Goal: Check status: Check status

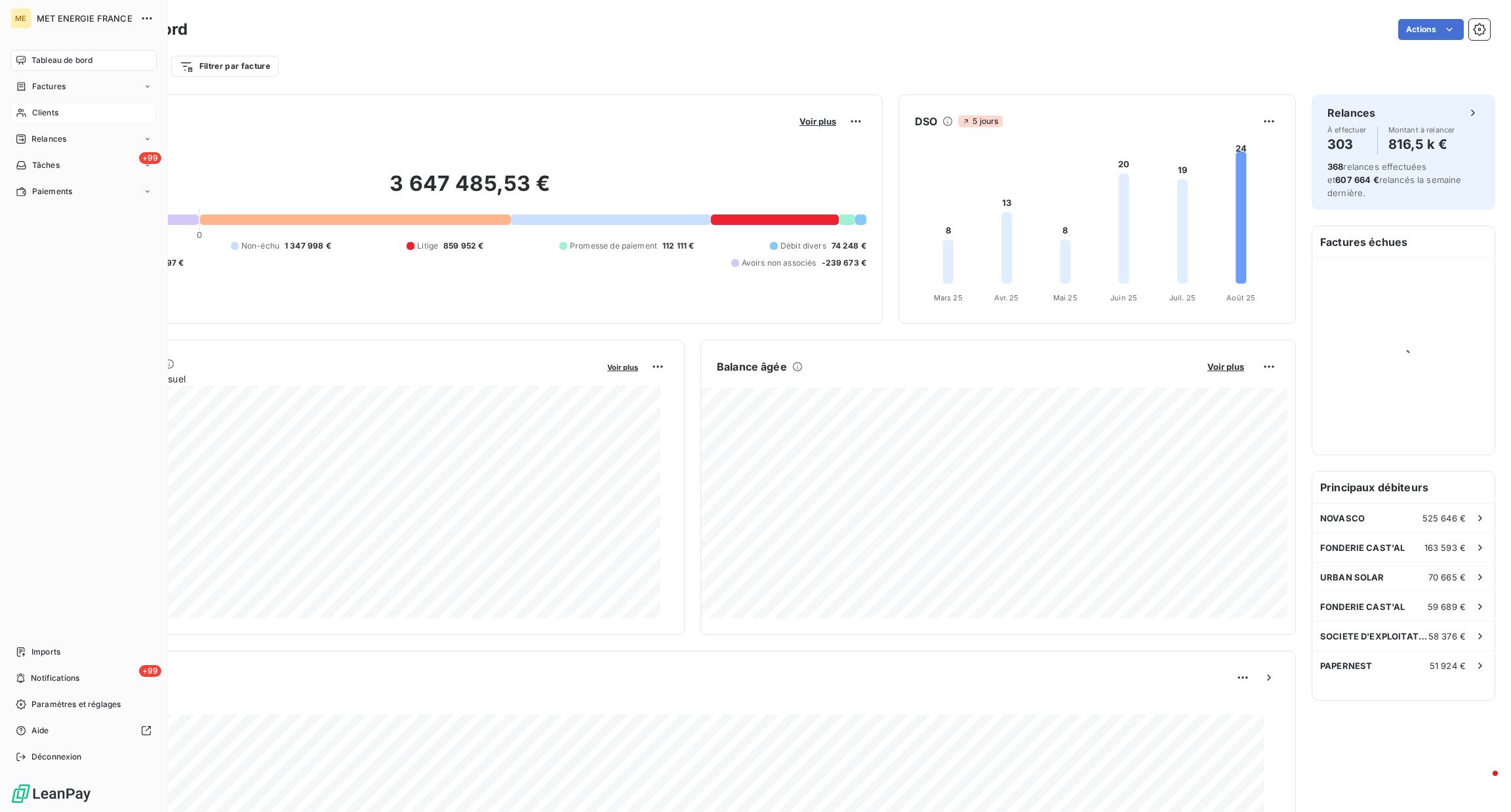
click at [30, 114] on div "Clients" at bounding box center [84, 112] width 147 height 21
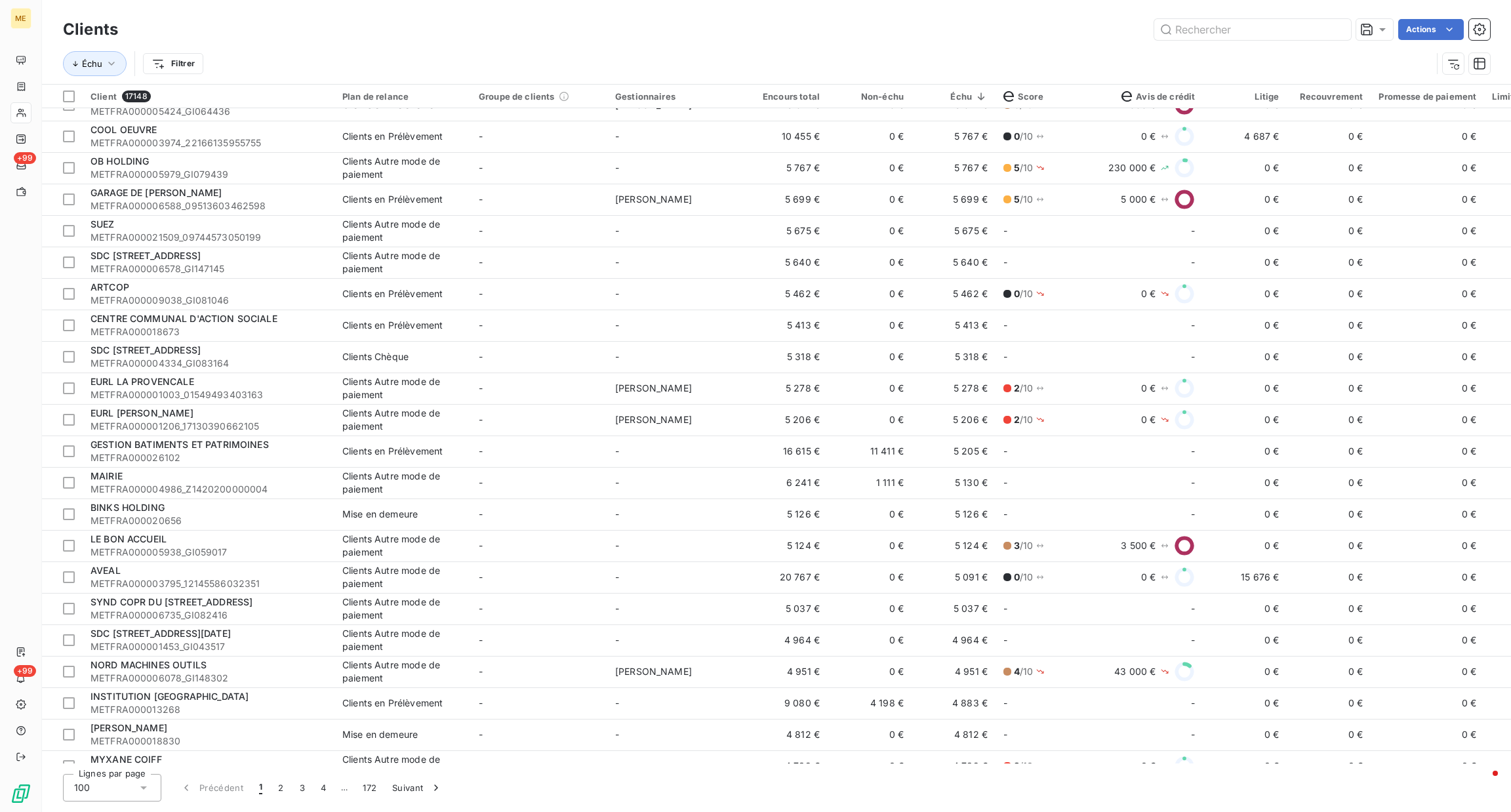
scroll to position [1179, 0]
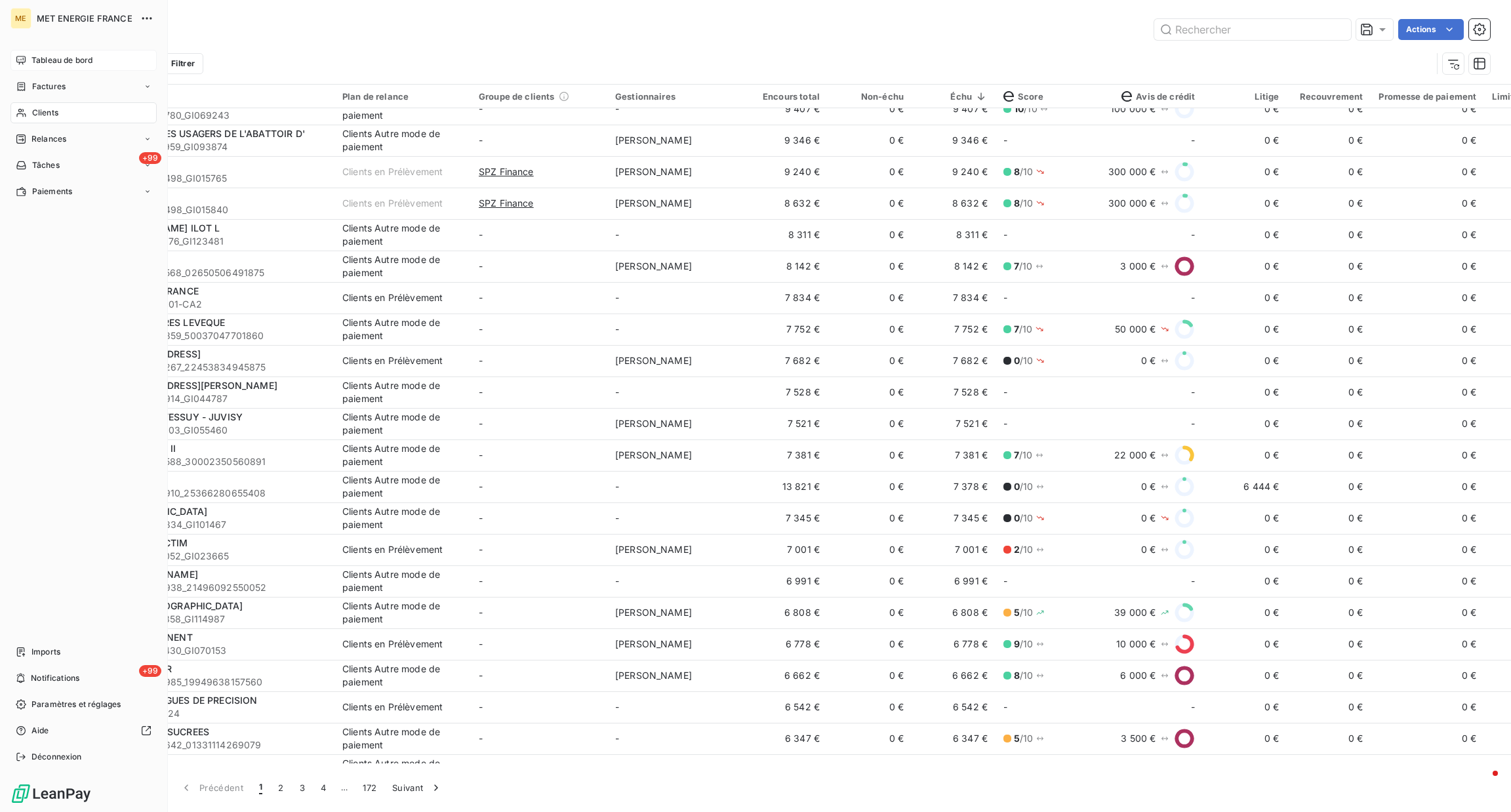
click at [24, 66] on div "Tableau de bord" at bounding box center [84, 60] width 147 height 21
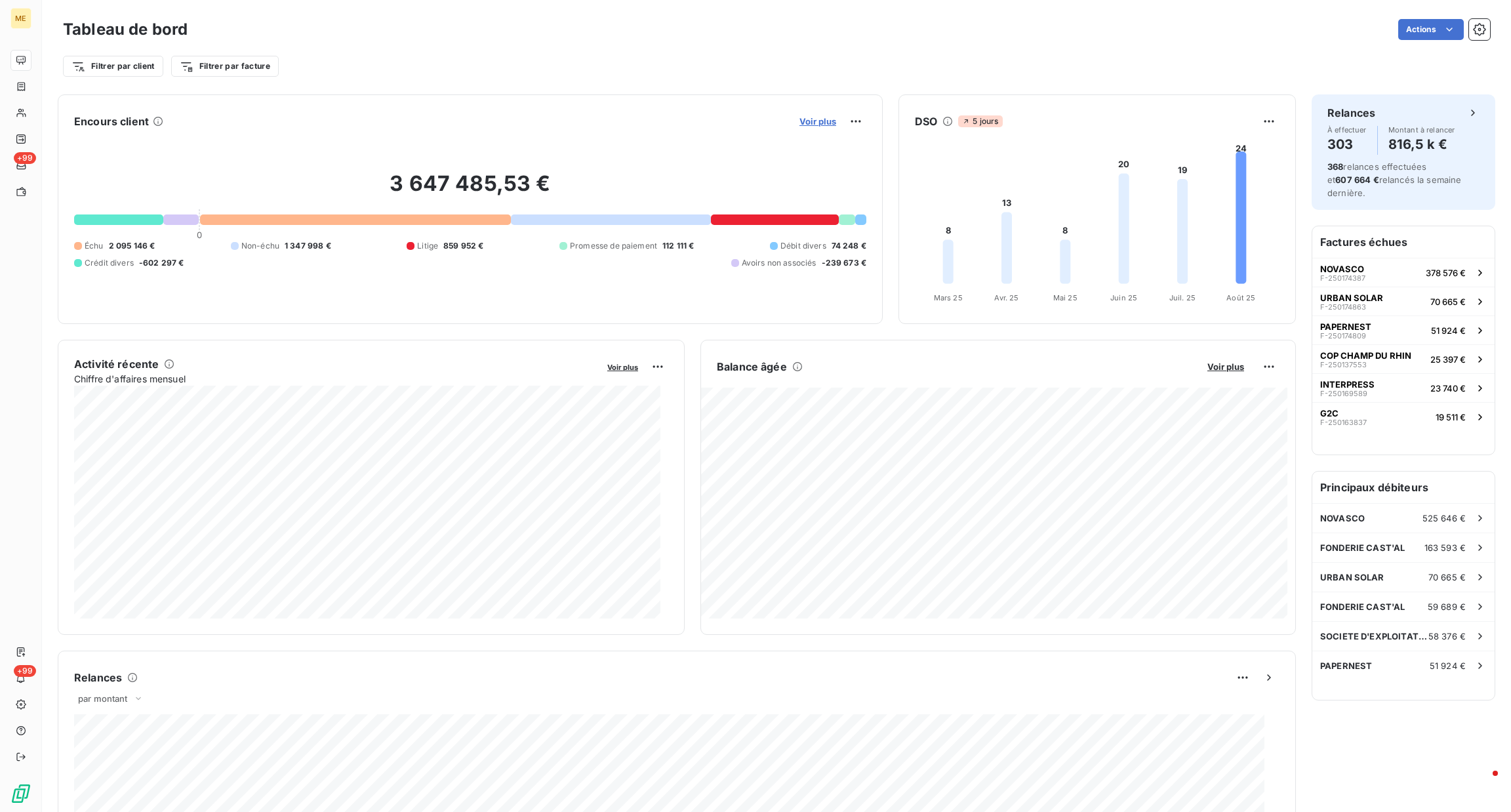
click at [821, 115] on button "Voir plus" at bounding box center [818, 121] width 45 height 12
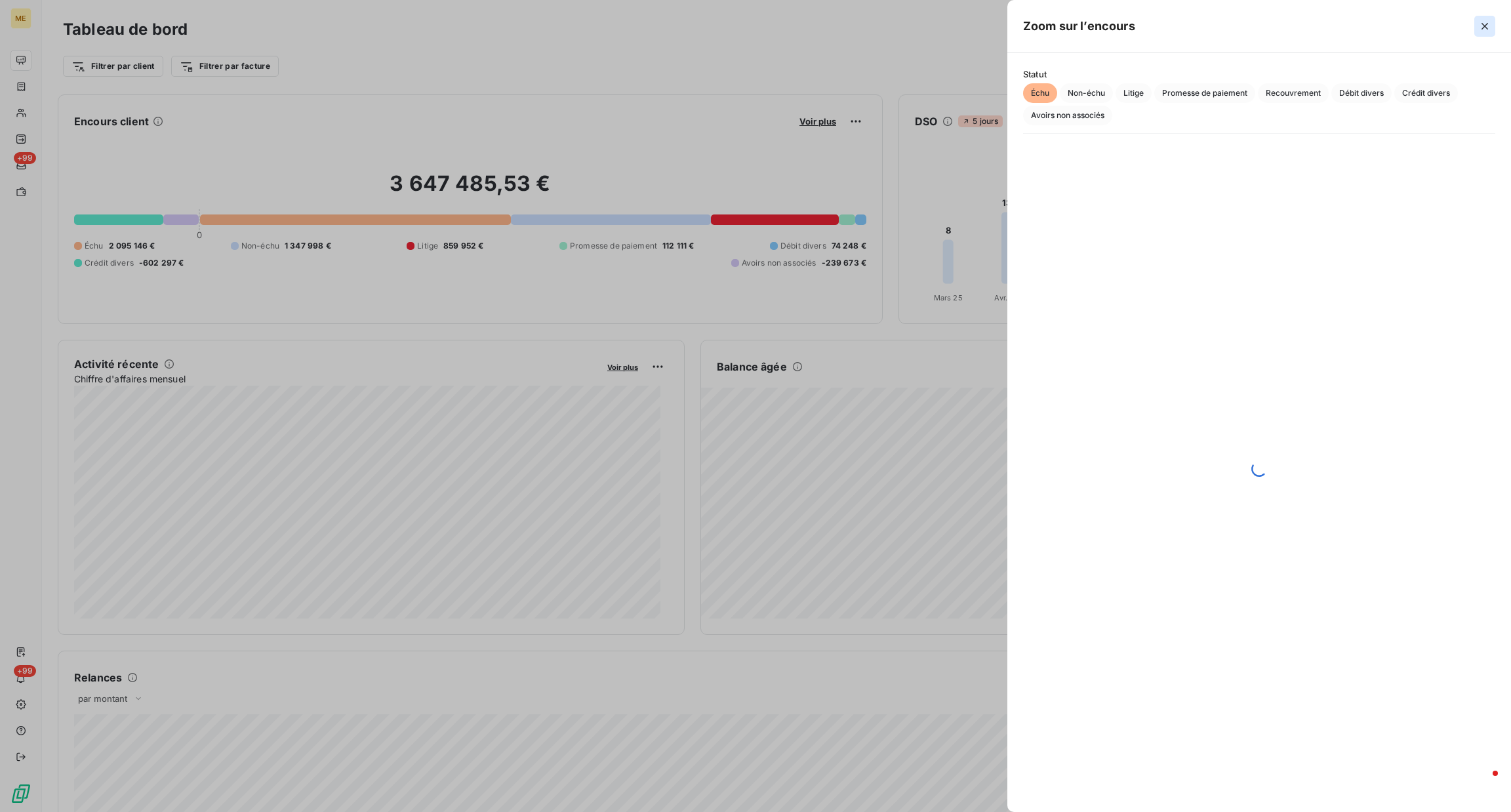
click at [1479, 20] on icon "button" at bounding box center [1485, 25] width 13 height 13
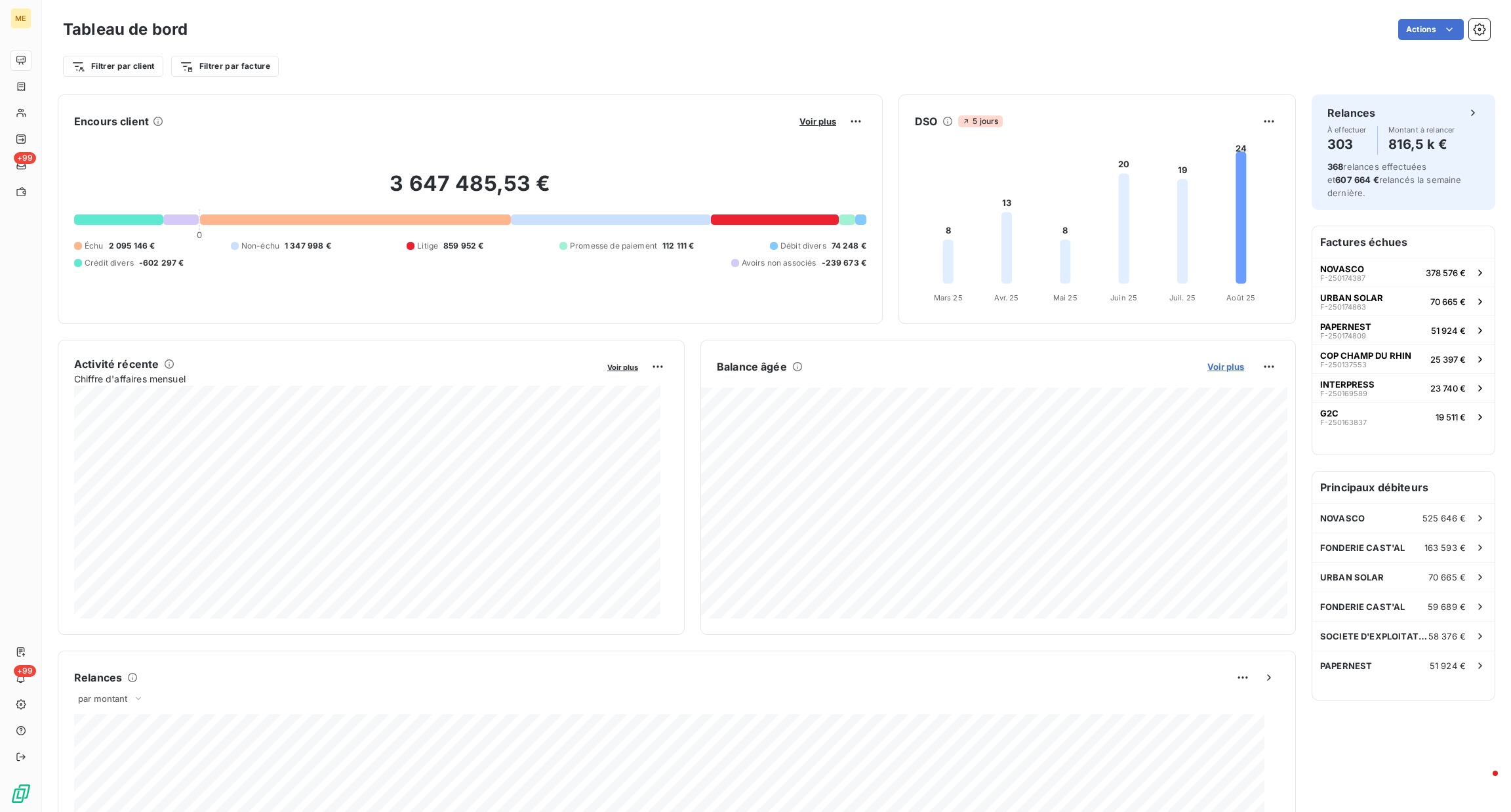
click at [1207, 362] on span "Voir plus" at bounding box center [1226, 366] width 37 height 11
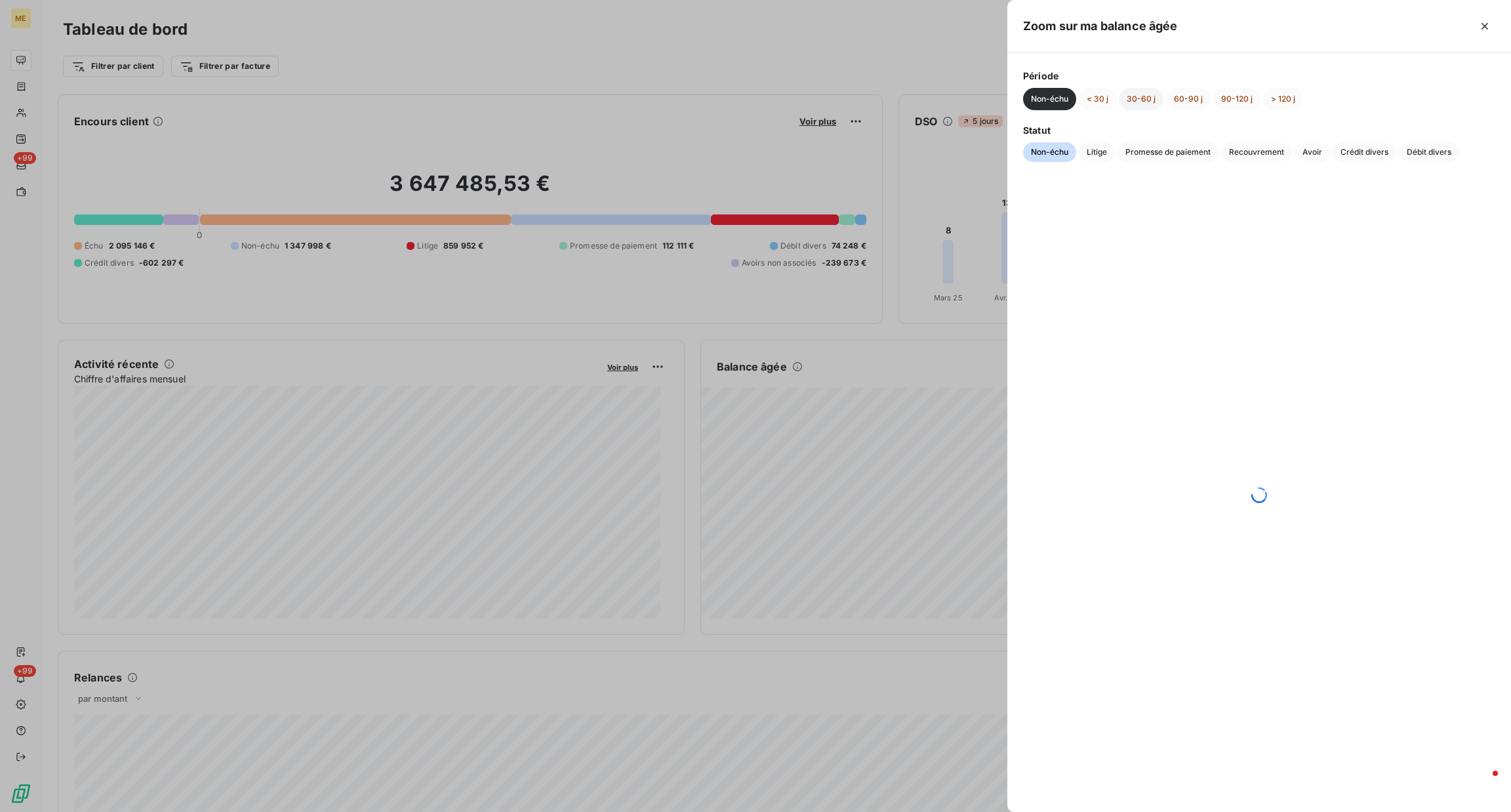
click at [1124, 103] on button "30-60 j" at bounding box center [1142, 99] width 45 height 22
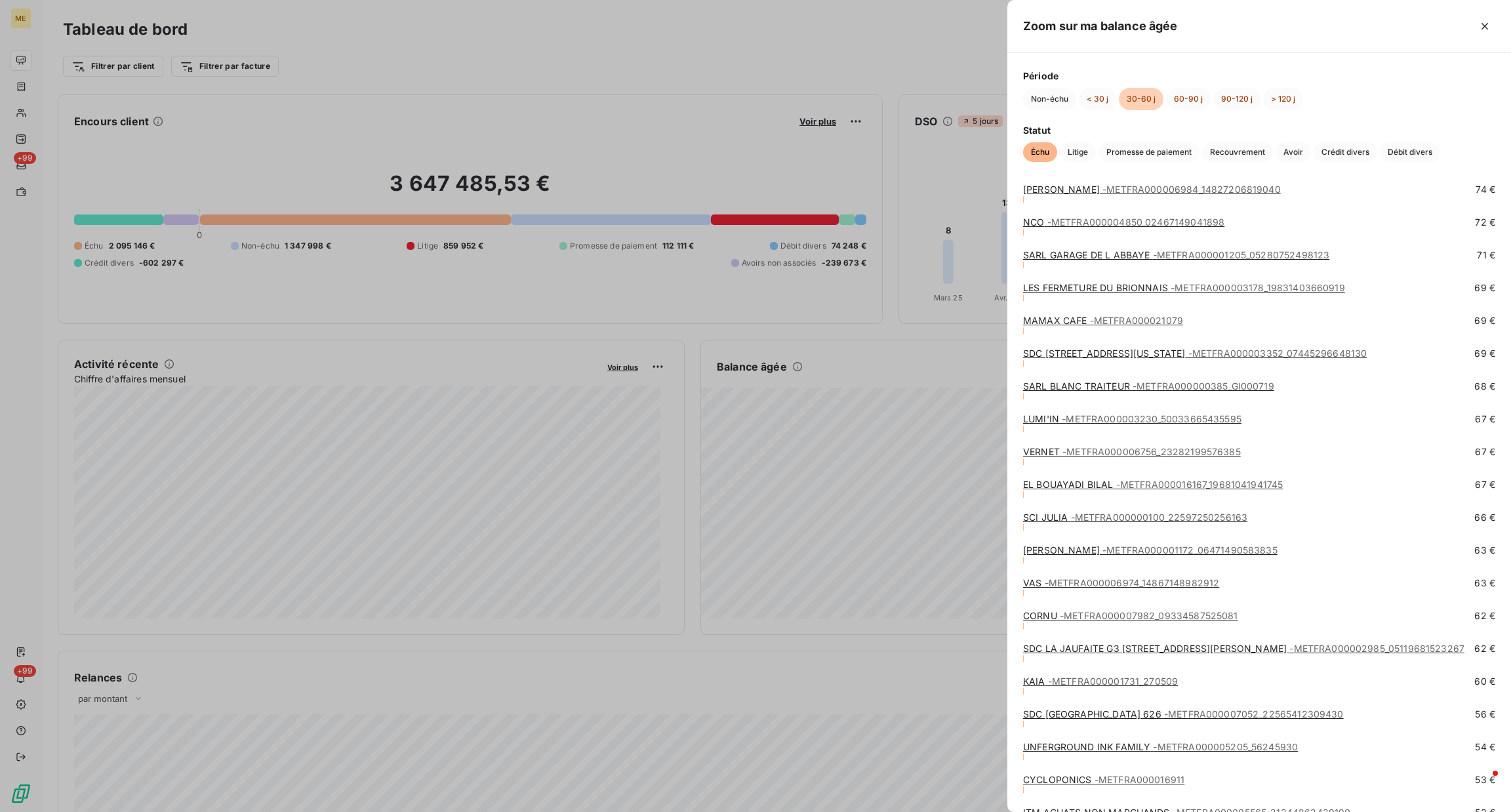
scroll to position [6601, 0]
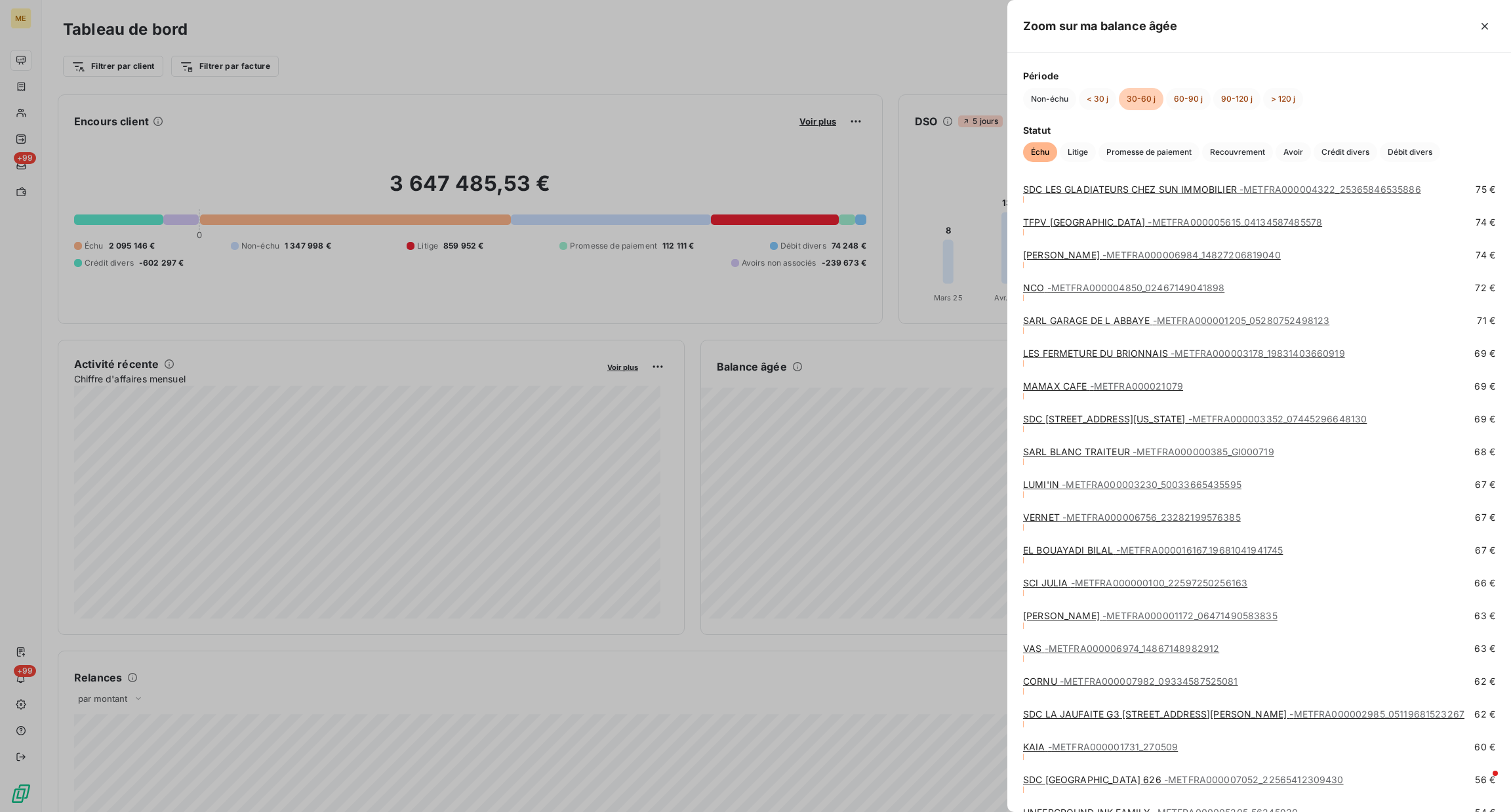
click at [1079, 513] on span "- METFRA000006756_23282199576385" at bounding box center [1151, 516] width 179 height 11
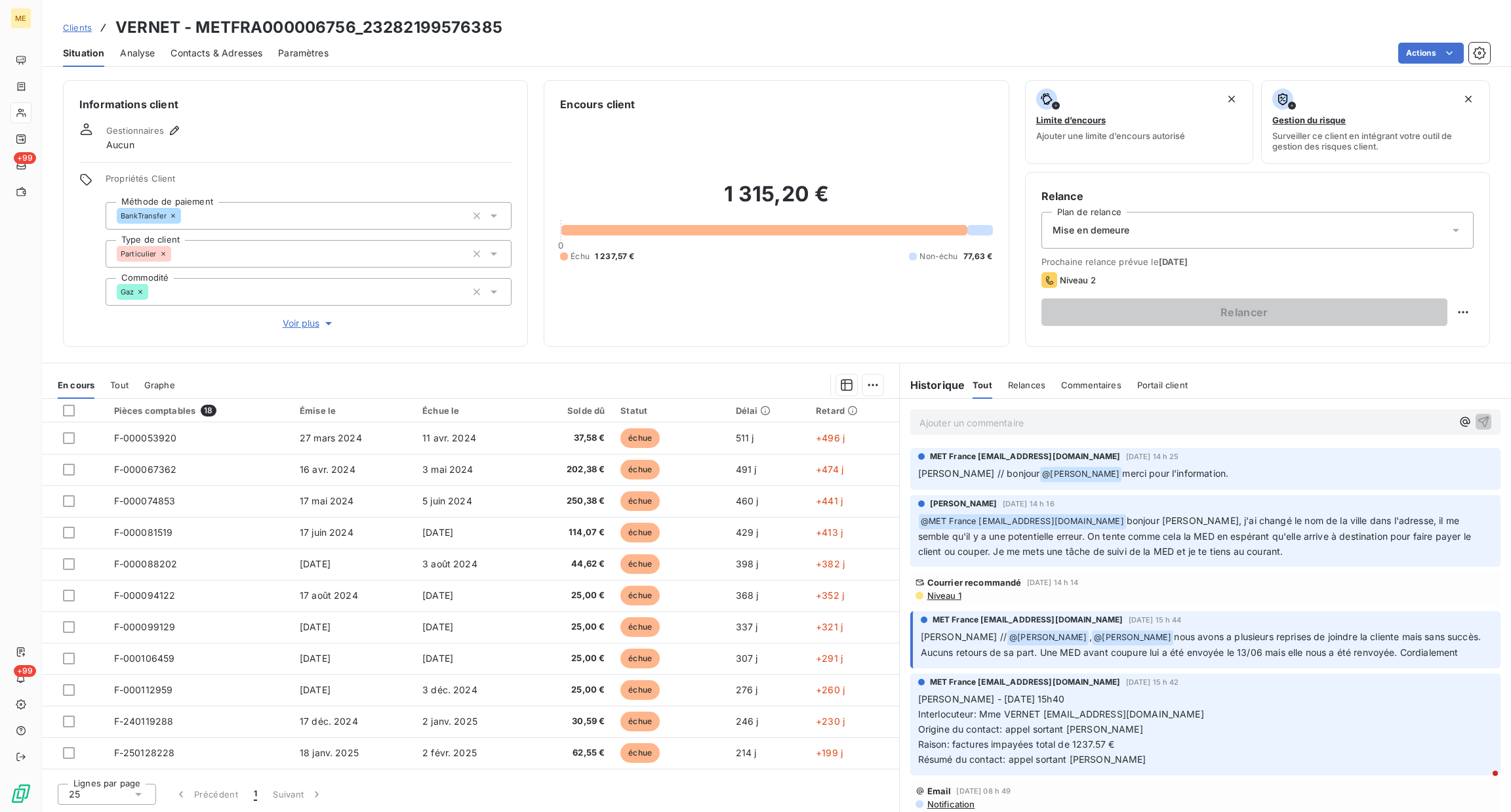
click at [284, 330] on span "Voir plus" at bounding box center [309, 322] width 53 height 13
